Goal: Information Seeking & Learning: Learn about a topic

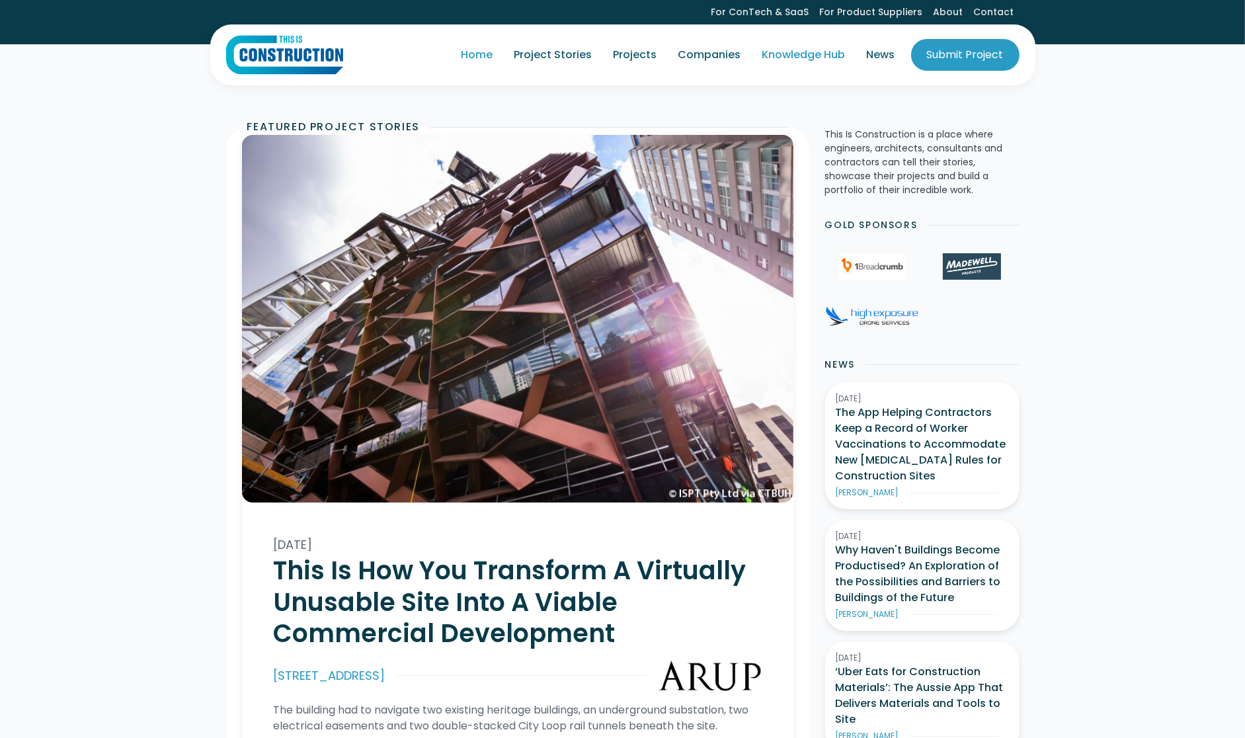
click at [813, 56] on link "Knowledge Hub" at bounding box center [804, 54] width 104 height 37
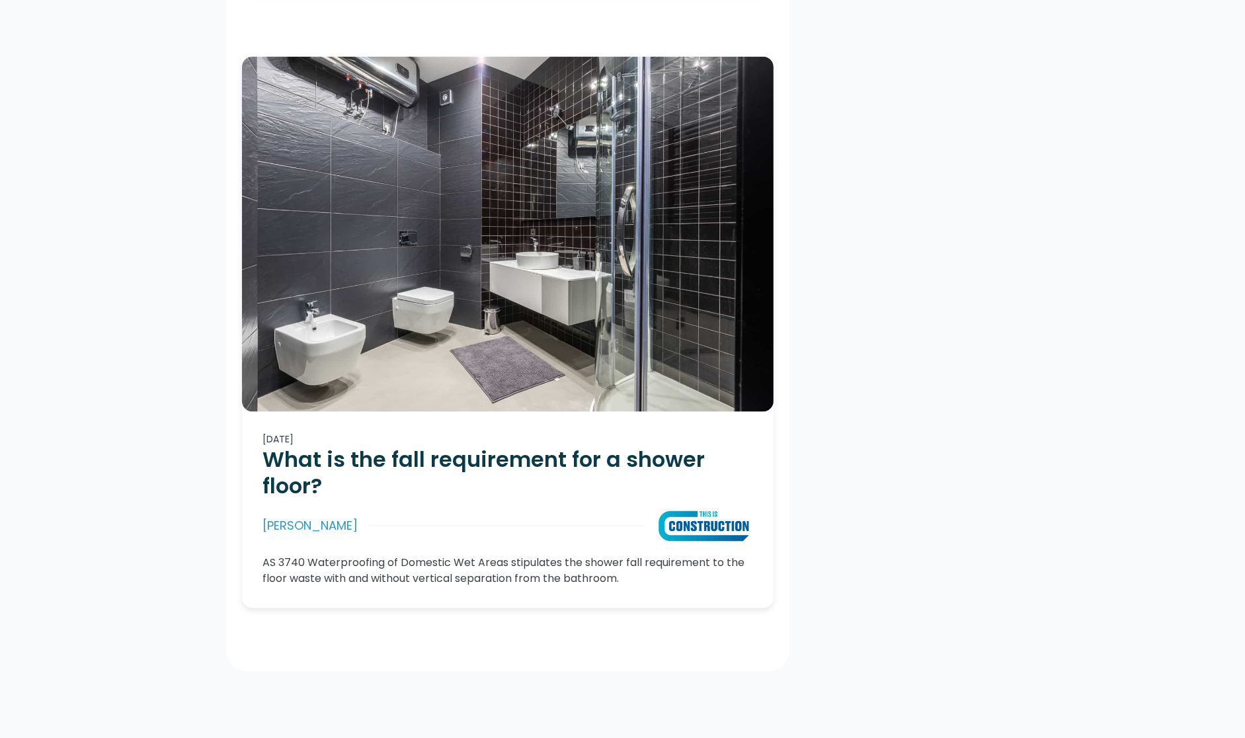
scroll to position [9337, 0]
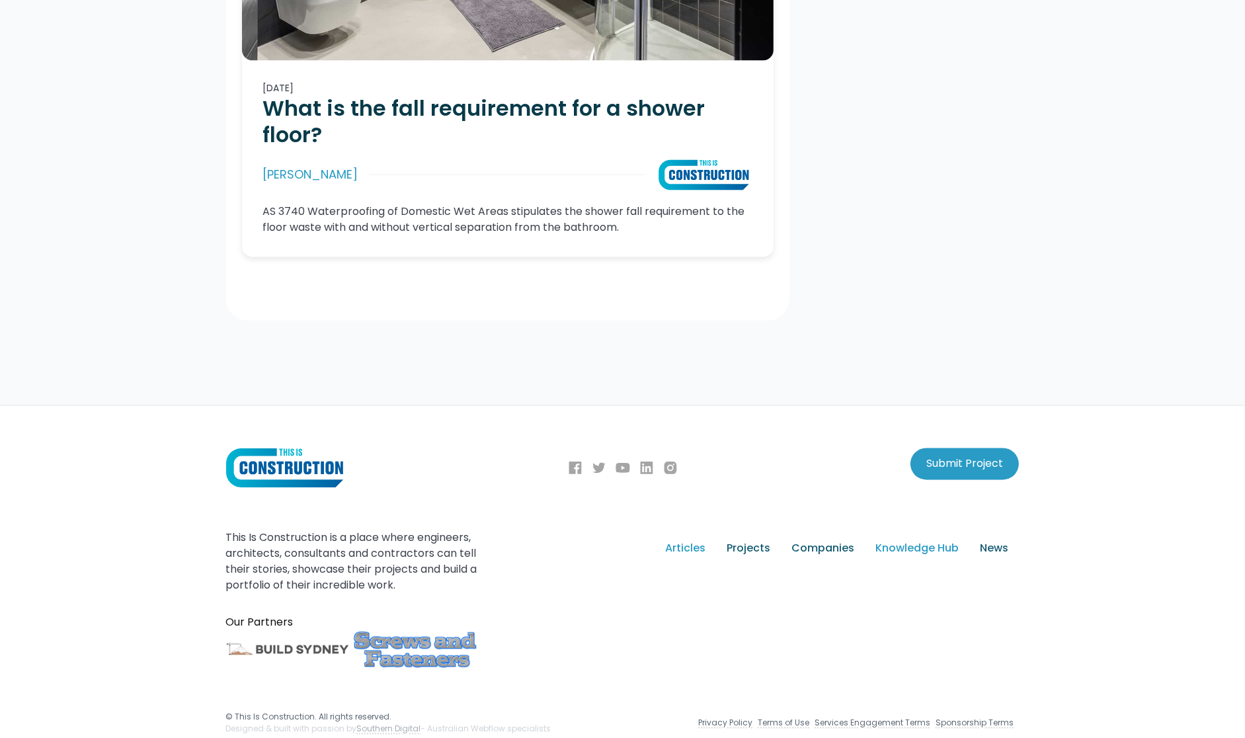
click at [696, 541] on div "Articles" at bounding box center [686, 549] width 40 height 16
